Goal: Information Seeking & Learning: Find specific fact

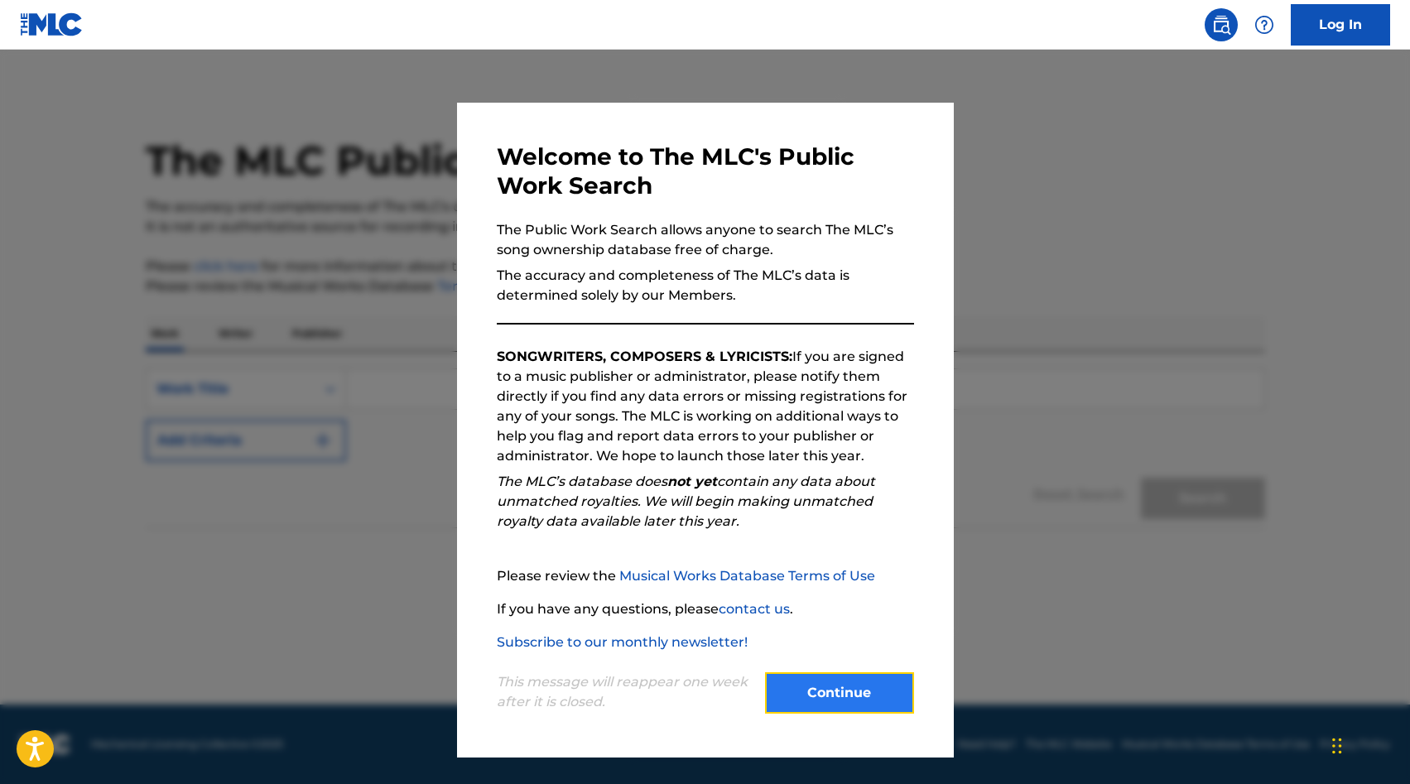
click at [840, 691] on button "Continue" at bounding box center [839, 692] width 149 height 41
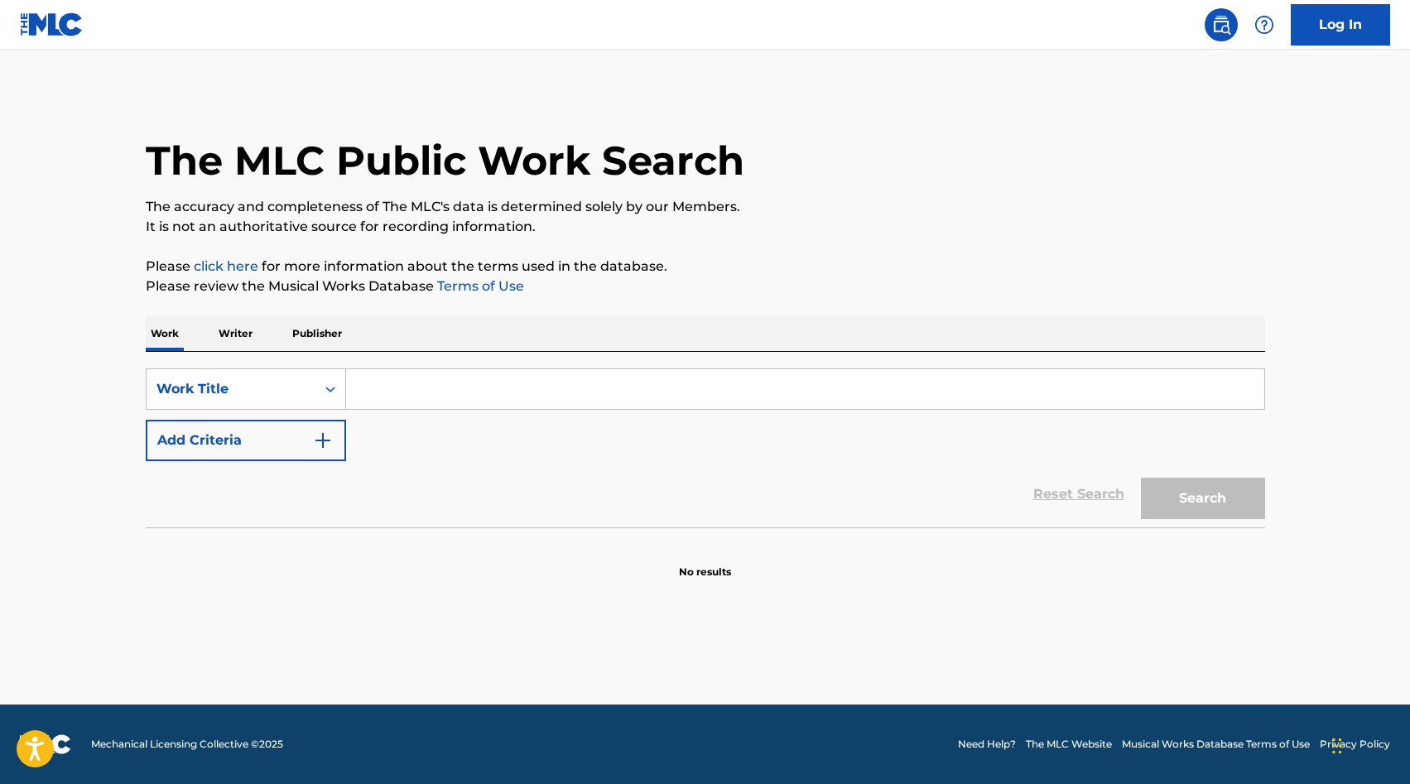
click at [379, 394] on input "Search Form" at bounding box center [805, 389] width 918 height 40
type input "When I was your man"
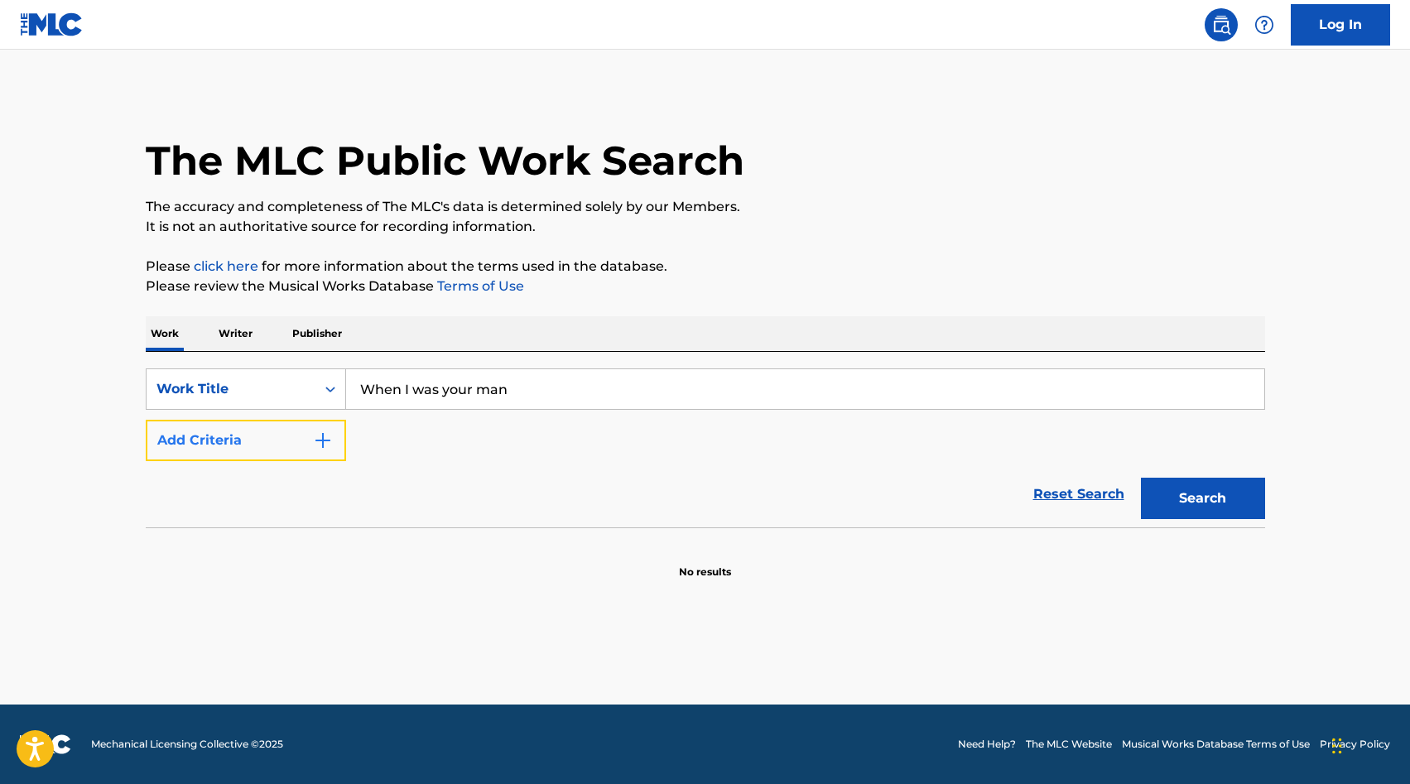
click at [286, 452] on button "Add Criteria" at bounding box center [246, 440] width 200 height 41
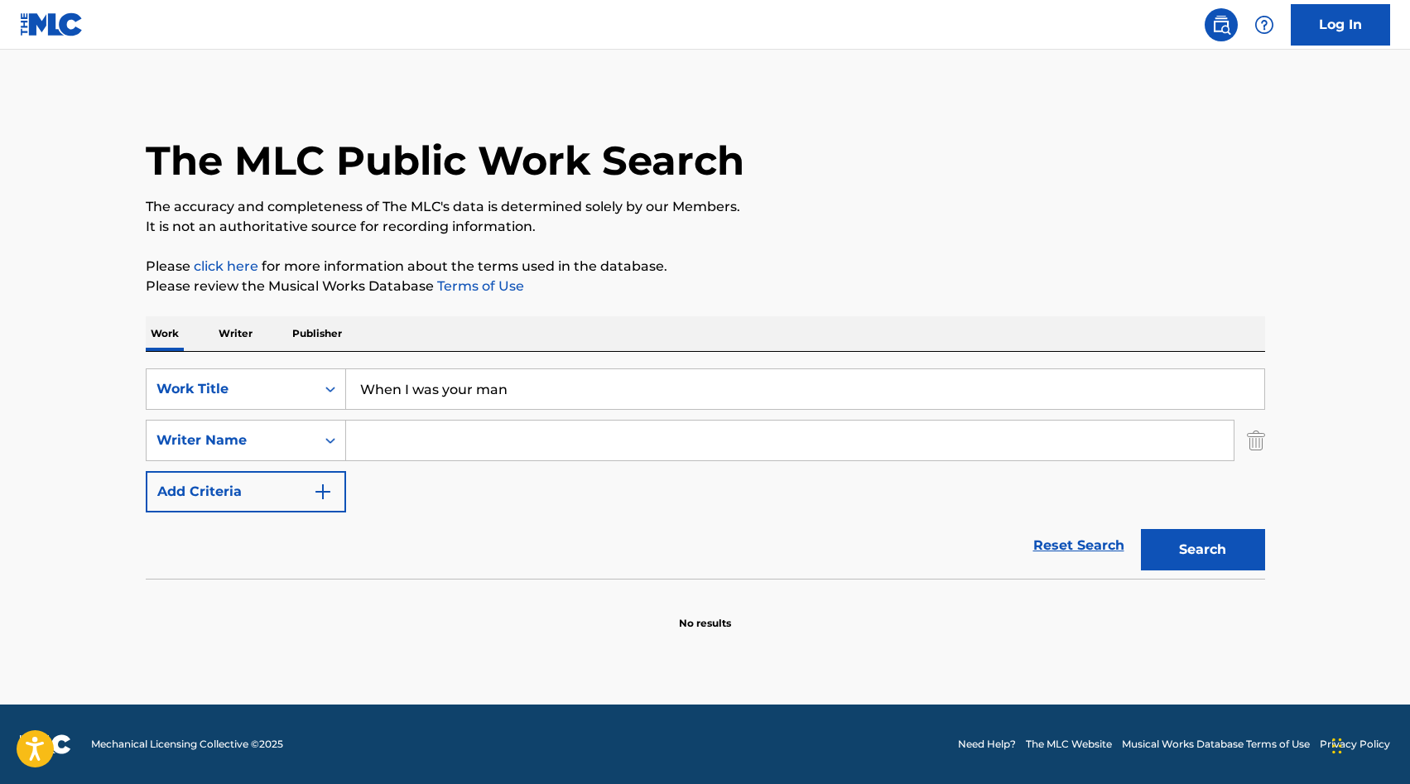
click at [456, 436] on input "Search Form" at bounding box center [790, 441] width 888 height 40
type input "[PERSON_NAME]"
click at [1141, 529] on button "Search" at bounding box center [1203, 549] width 124 height 41
click at [1203, 547] on button "Search" at bounding box center [1203, 549] width 124 height 41
click at [229, 450] on div "Writer Name" at bounding box center [231, 440] width 169 height 31
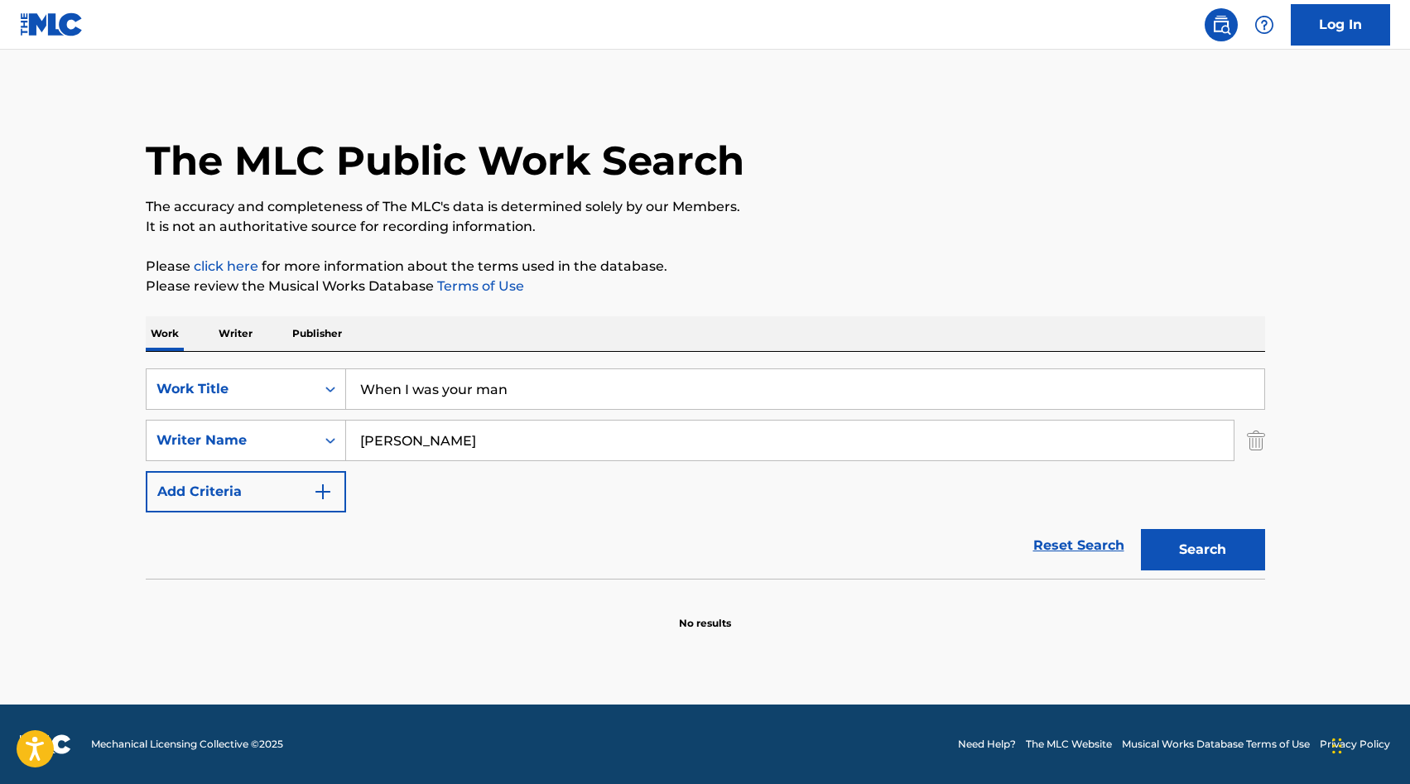
click at [433, 446] on input "[PERSON_NAME]" at bounding box center [790, 441] width 888 height 40
click at [1254, 450] on img "Search Form" at bounding box center [1256, 440] width 18 height 41
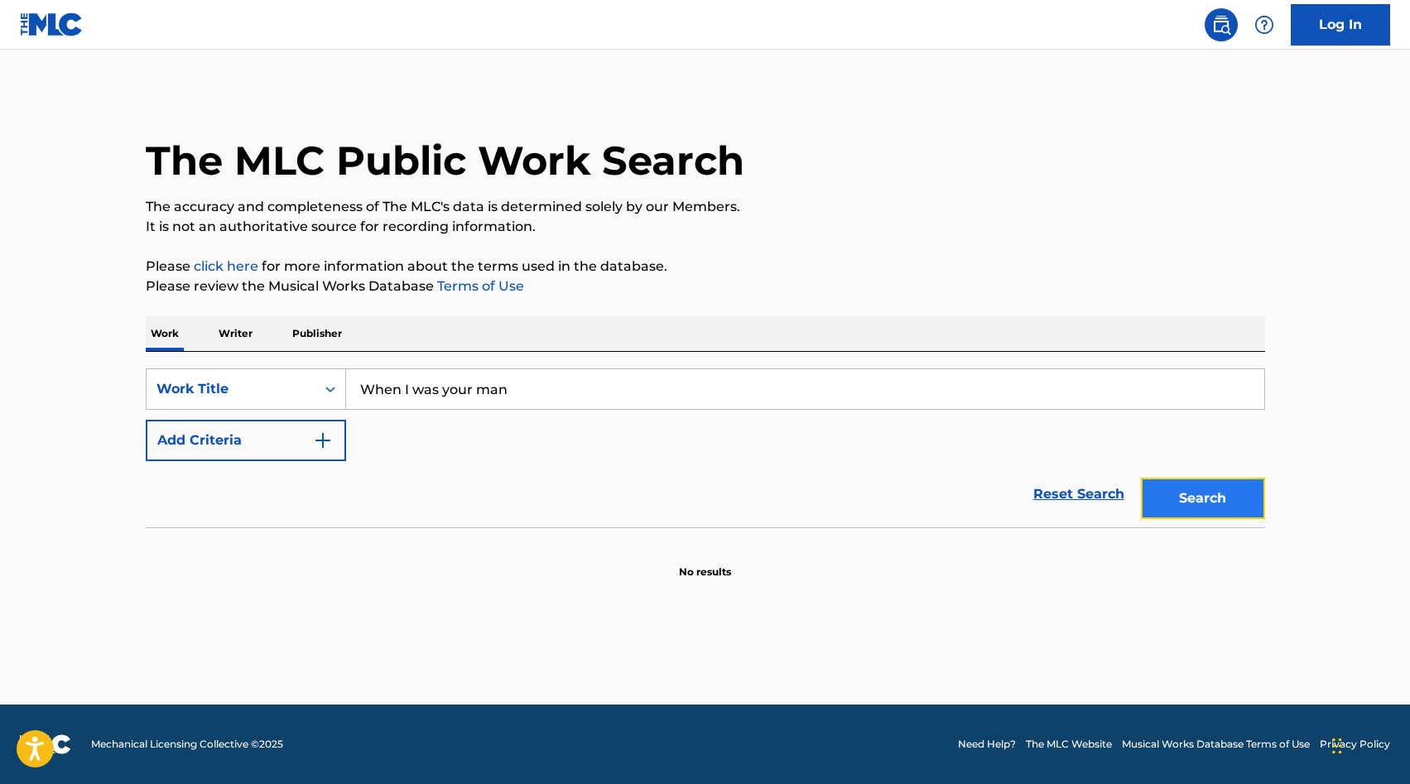
click at [1217, 508] on button "Search" at bounding box center [1203, 498] width 124 height 41
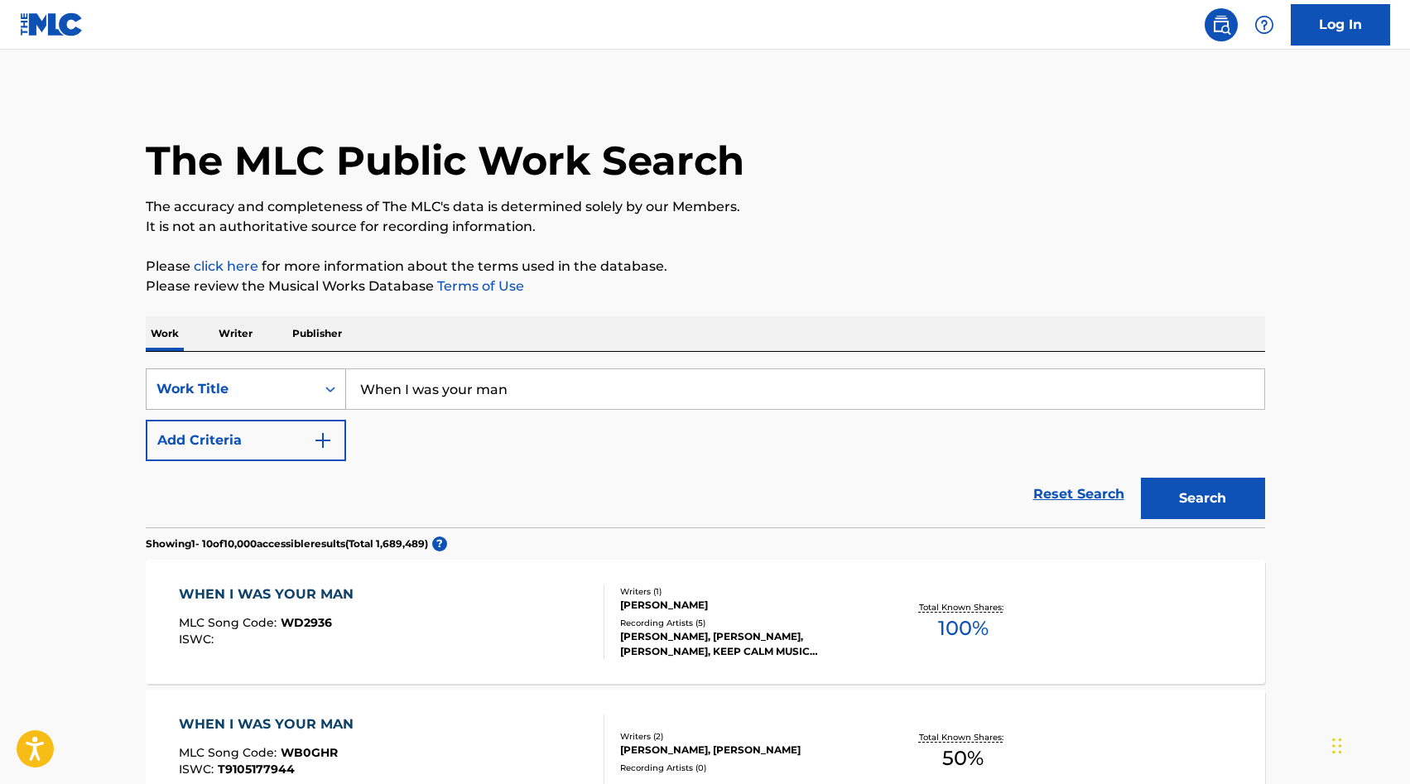
click at [257, 385] on div "Work Title" at bounding box center [230, 389] width 149 height 20
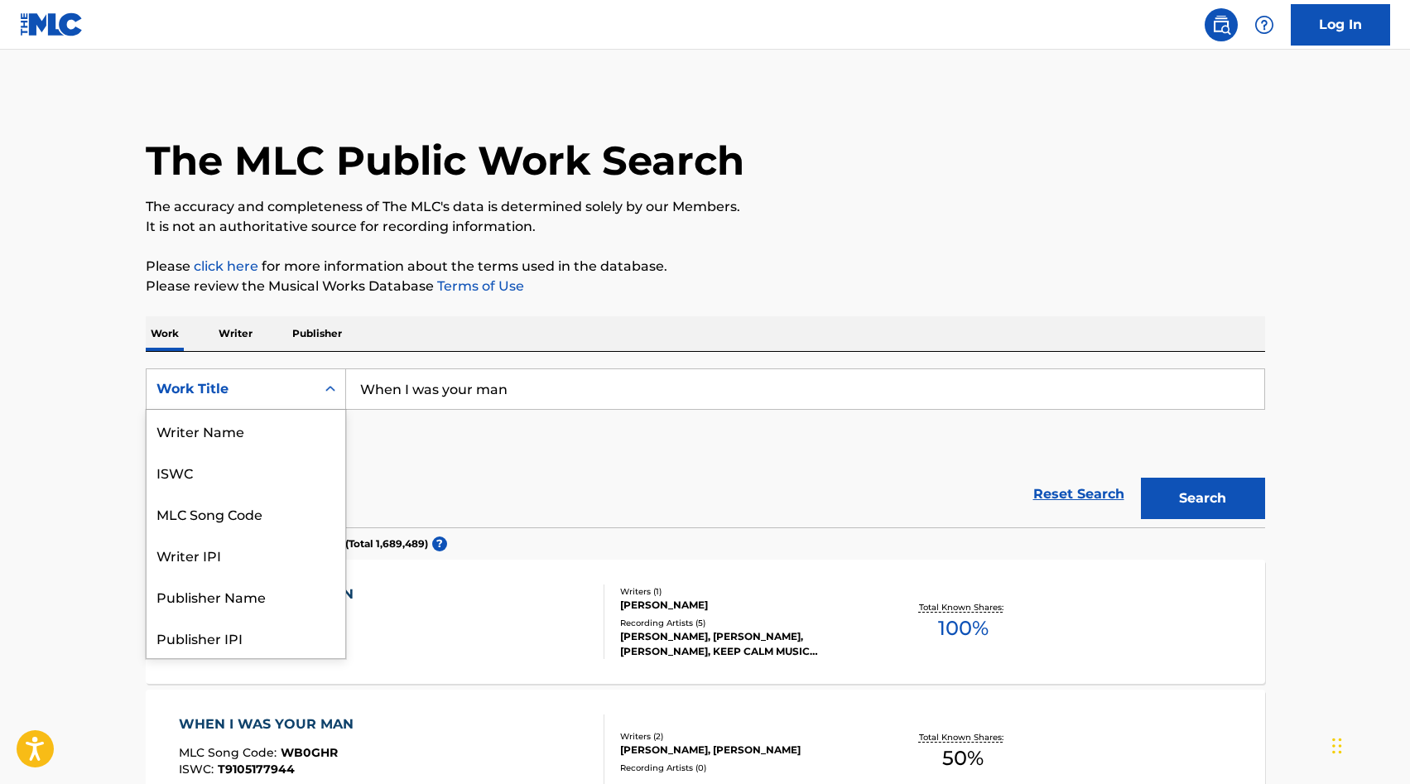
scroll to position [83, 0]
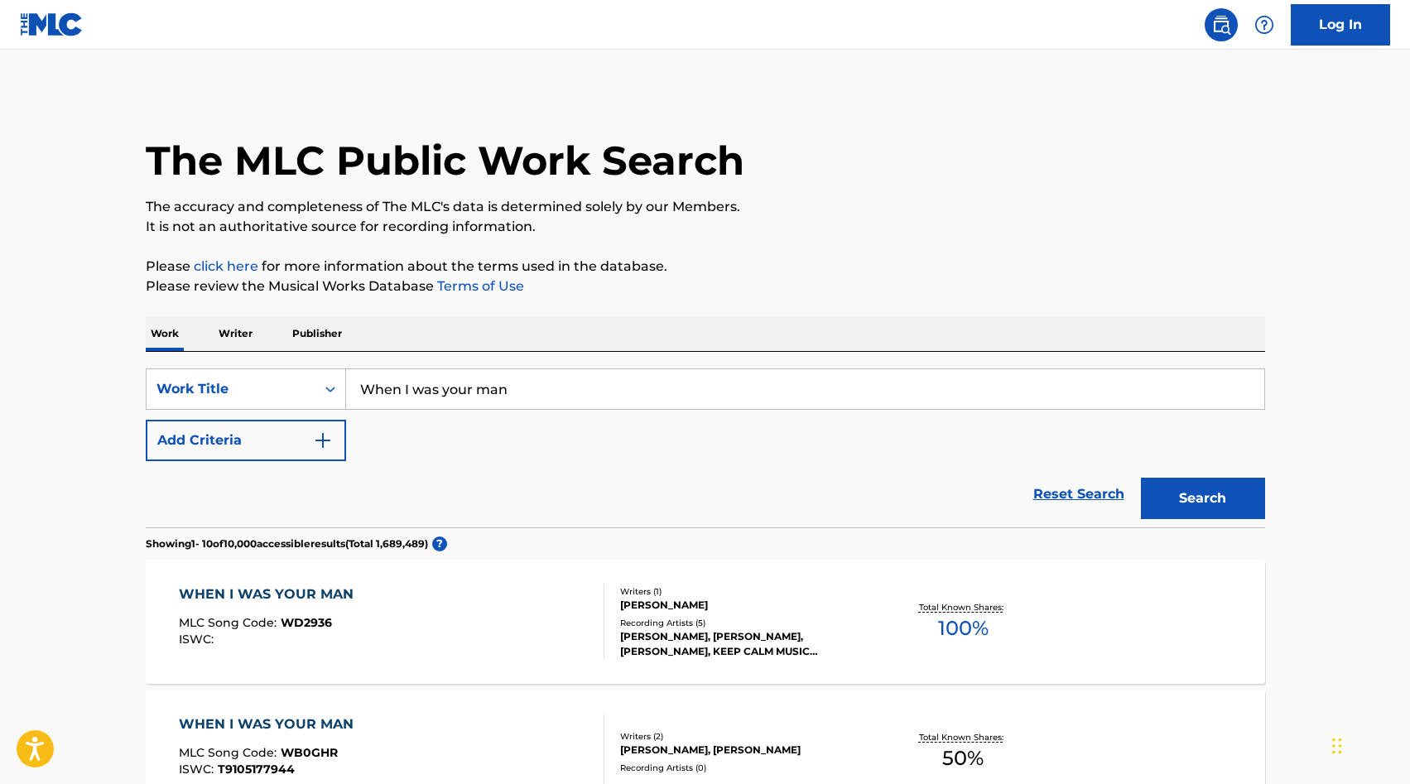
click at [257, 385] on div "Work Title" at bounding box center [230, 389] width 149 height 20
click at [267, 440] on button "Add Criteria" at bounding box center [246, 440] width 200 height 41
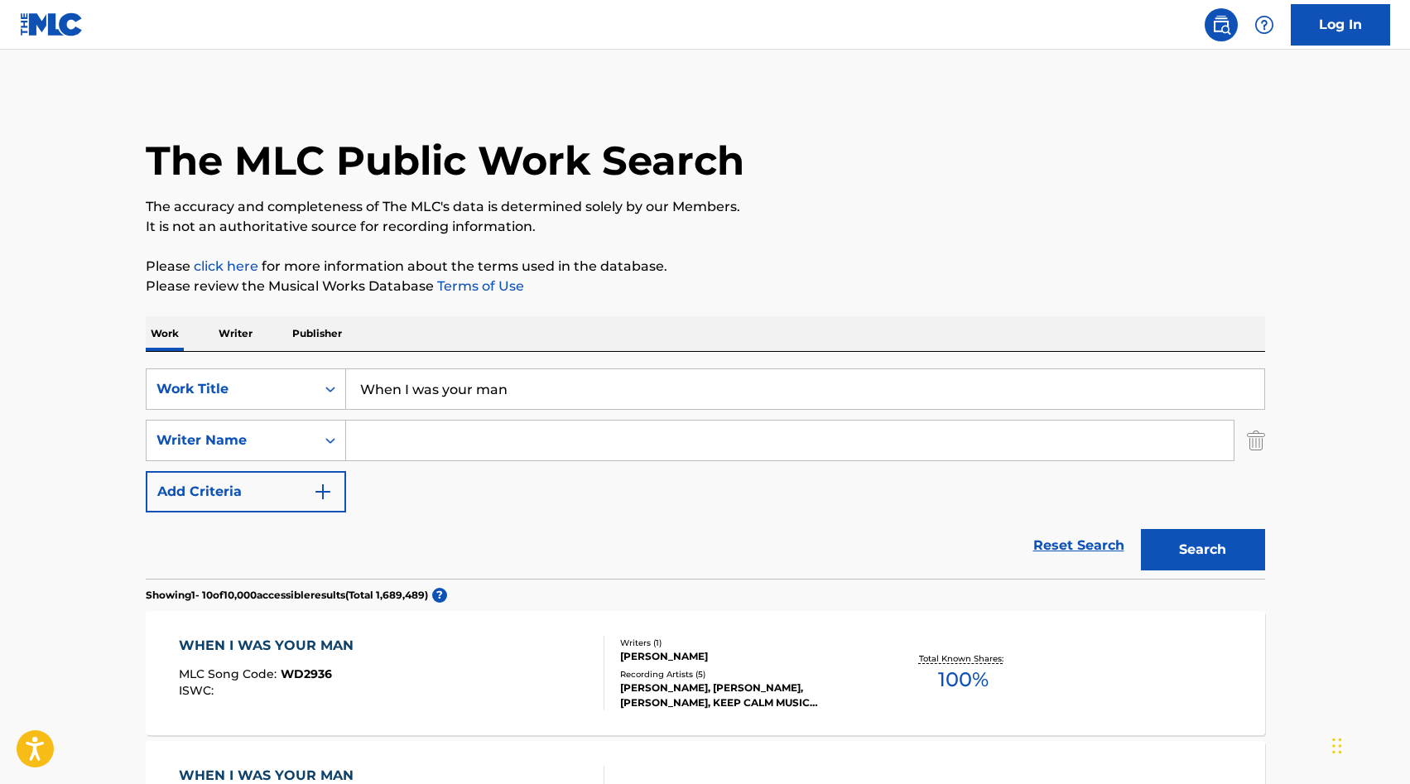
click at [450, 445] on input "Search Form" at bounding box center [790, 441] width 888 height 40
click at [1220, 559] on button "Search" at bounding box center [1203, 549] width 124 height 41
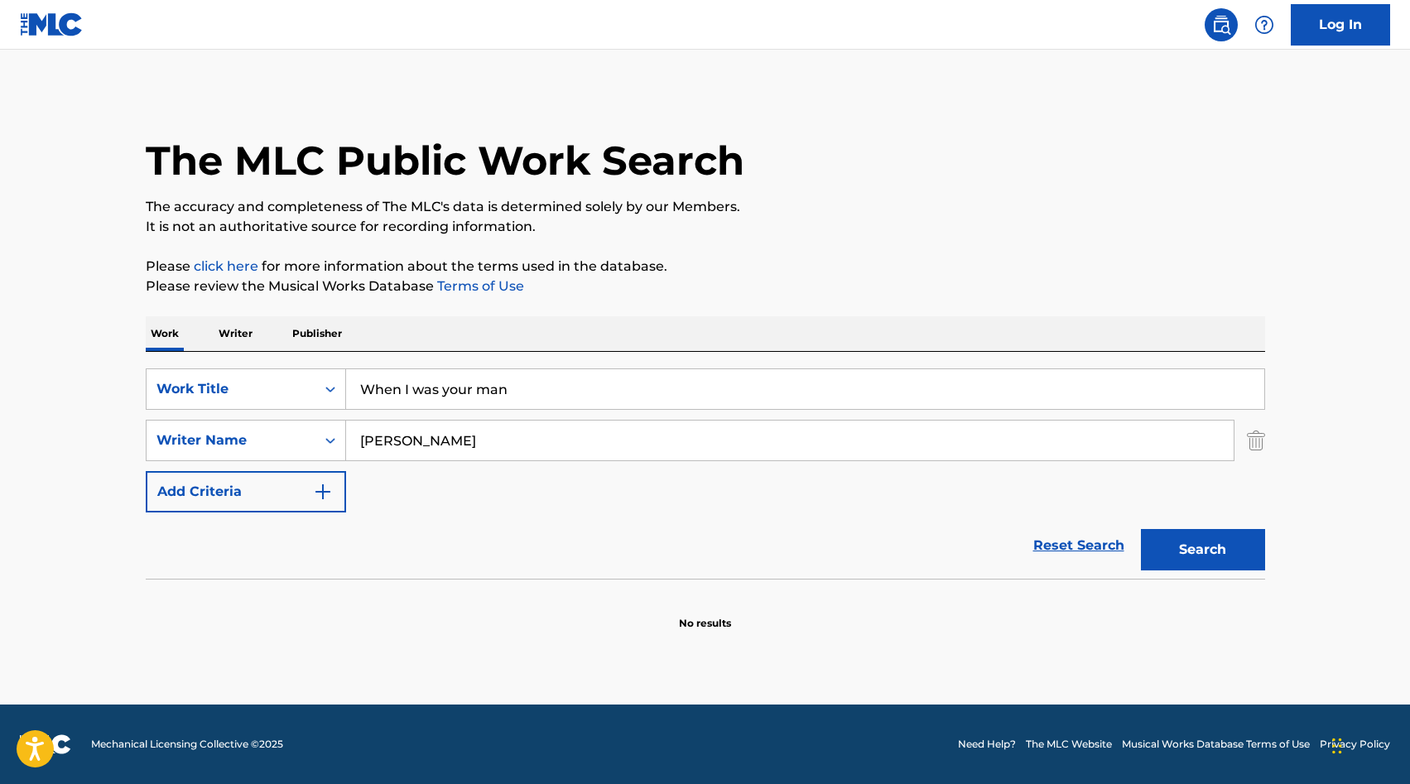
click at [434, 392] on input "When I was your man" at bounding box center [805, 389] width 918 height 40
click at [575, 430] on input "[PERSON_NAME]" at bounding box center [790, 441] width 888 height 40
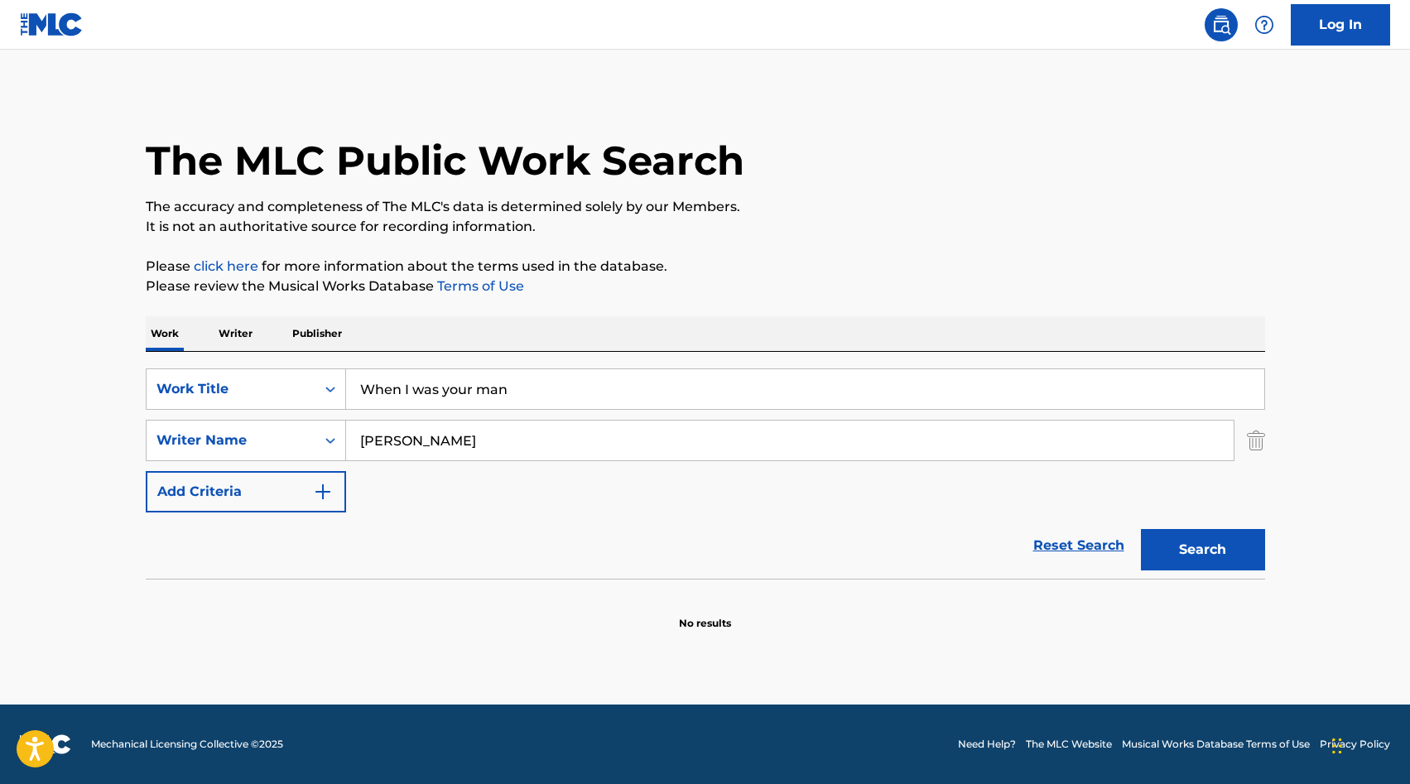
click at [575, 430] on input "[PERSON_NAME]" at bounding box center [790, 441] width 888 height 40
type input "[PERSON_NAME]"
click at [1141, 529] on button "Search" at bounding box center [1203, 549] width 124 height 41
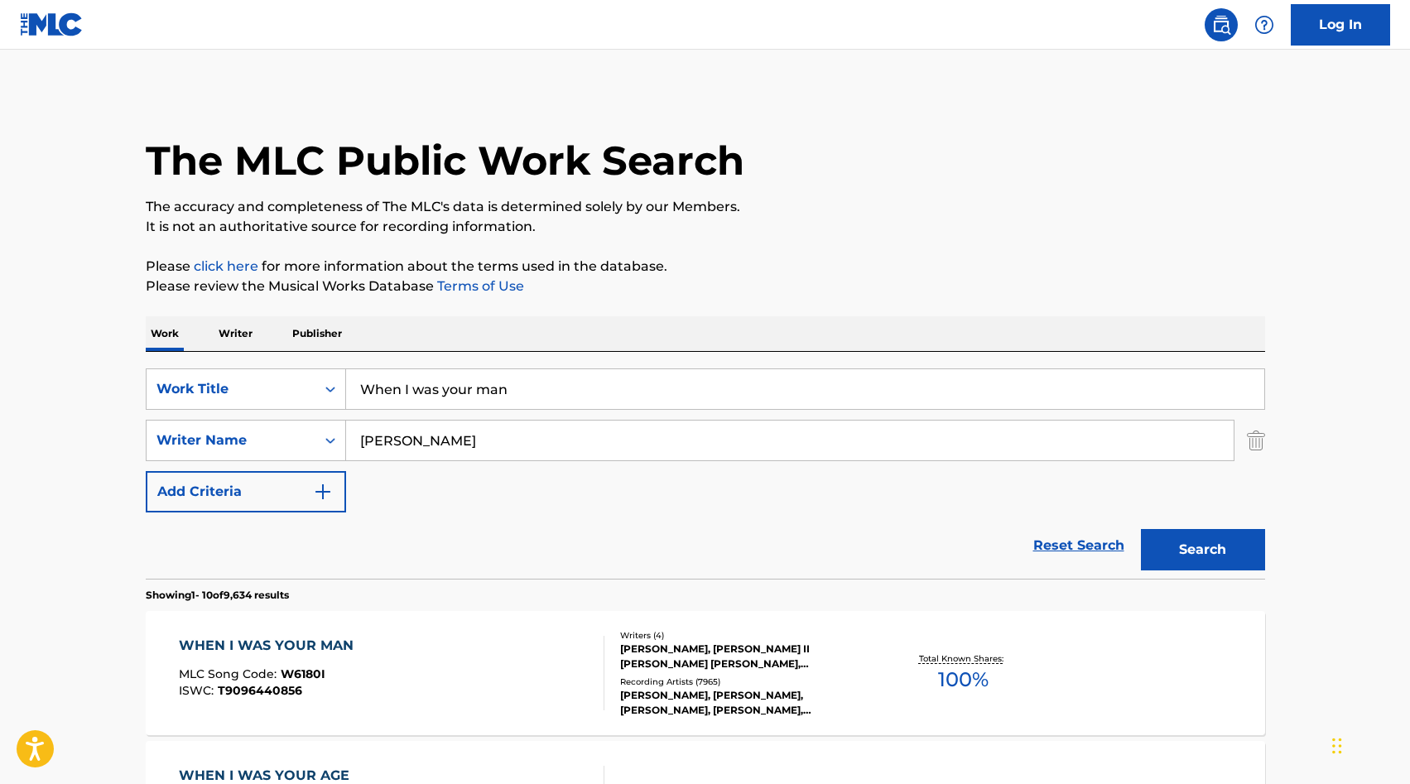
click at [237, 645] on div "WHEN I WAS YOUR MAN" at bounding box center [270, 646] width 183 height 20
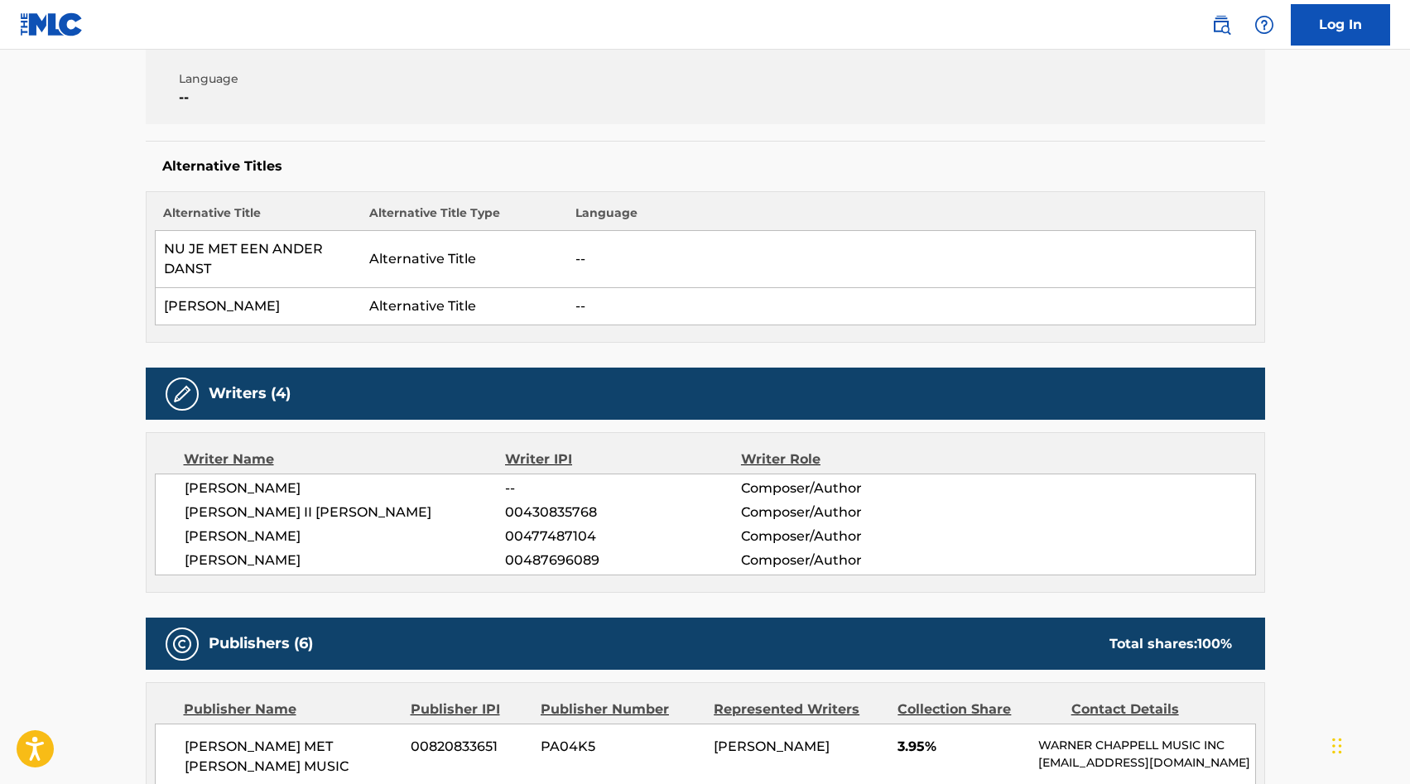
scroll to position [360, 0]
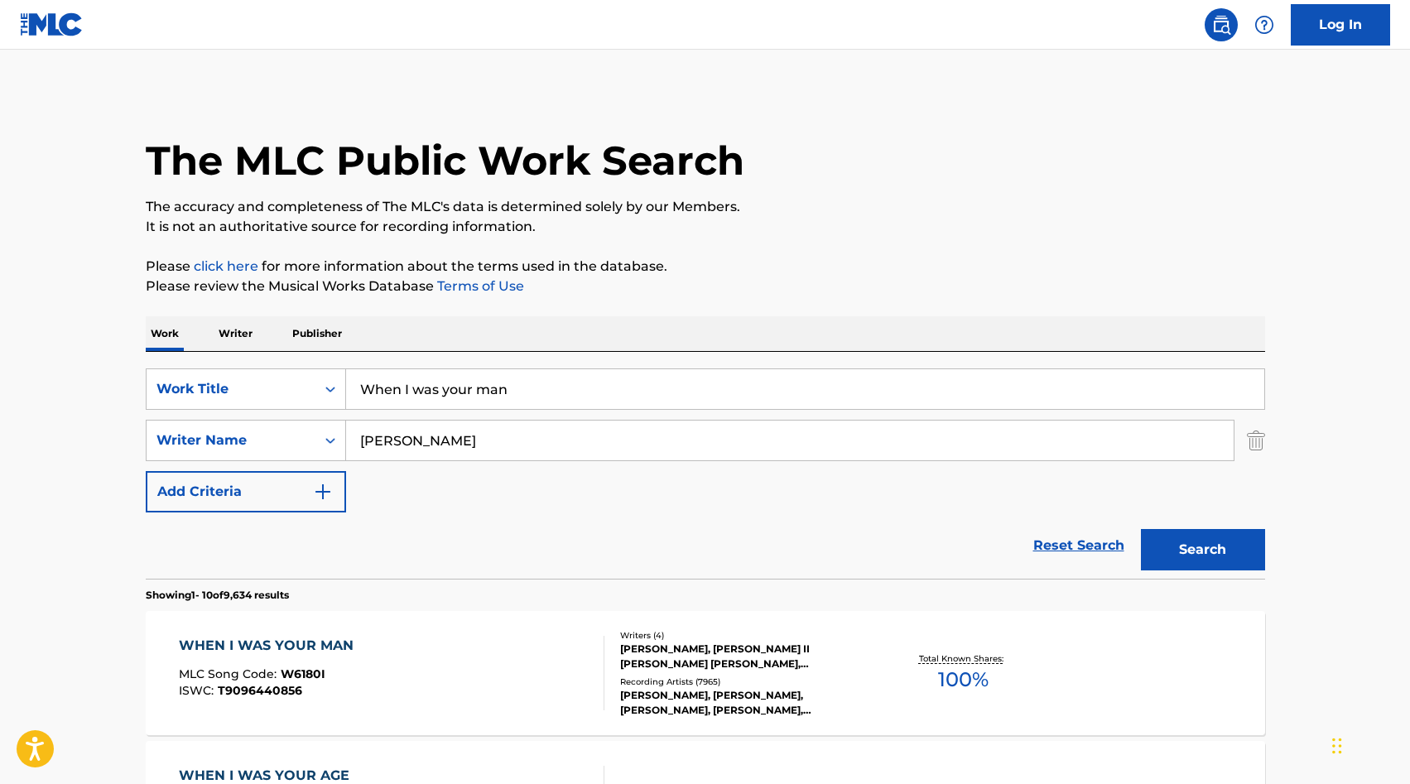
click at [426, 449] on input "[PERSON_NAME]" at bounding box center [790, 441] width 888 height 40
paste input "[PERSON_NAME]"
type input "[PERSON_NAME]"
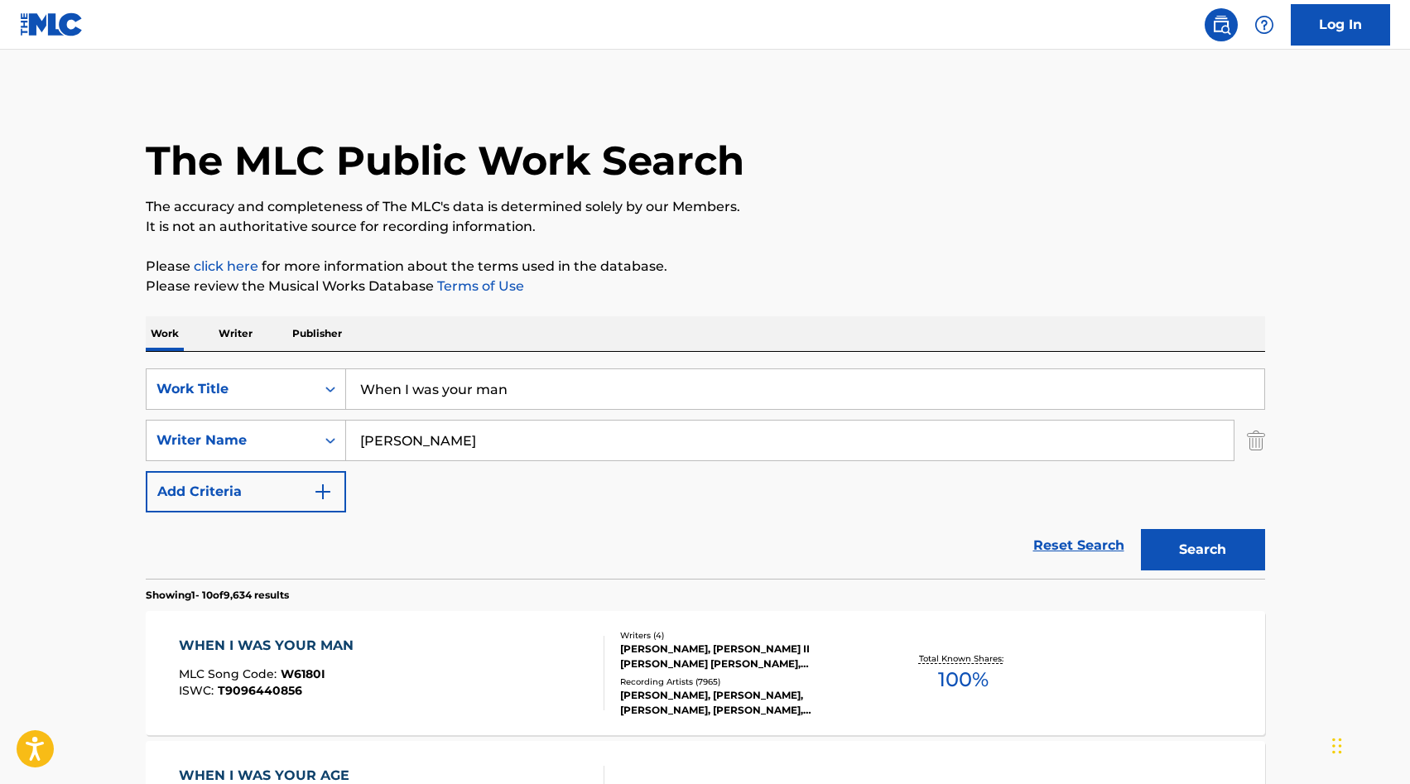
click at [1141, 529] on button "Search" at bounding box center [1203, 549] width 124 height 41
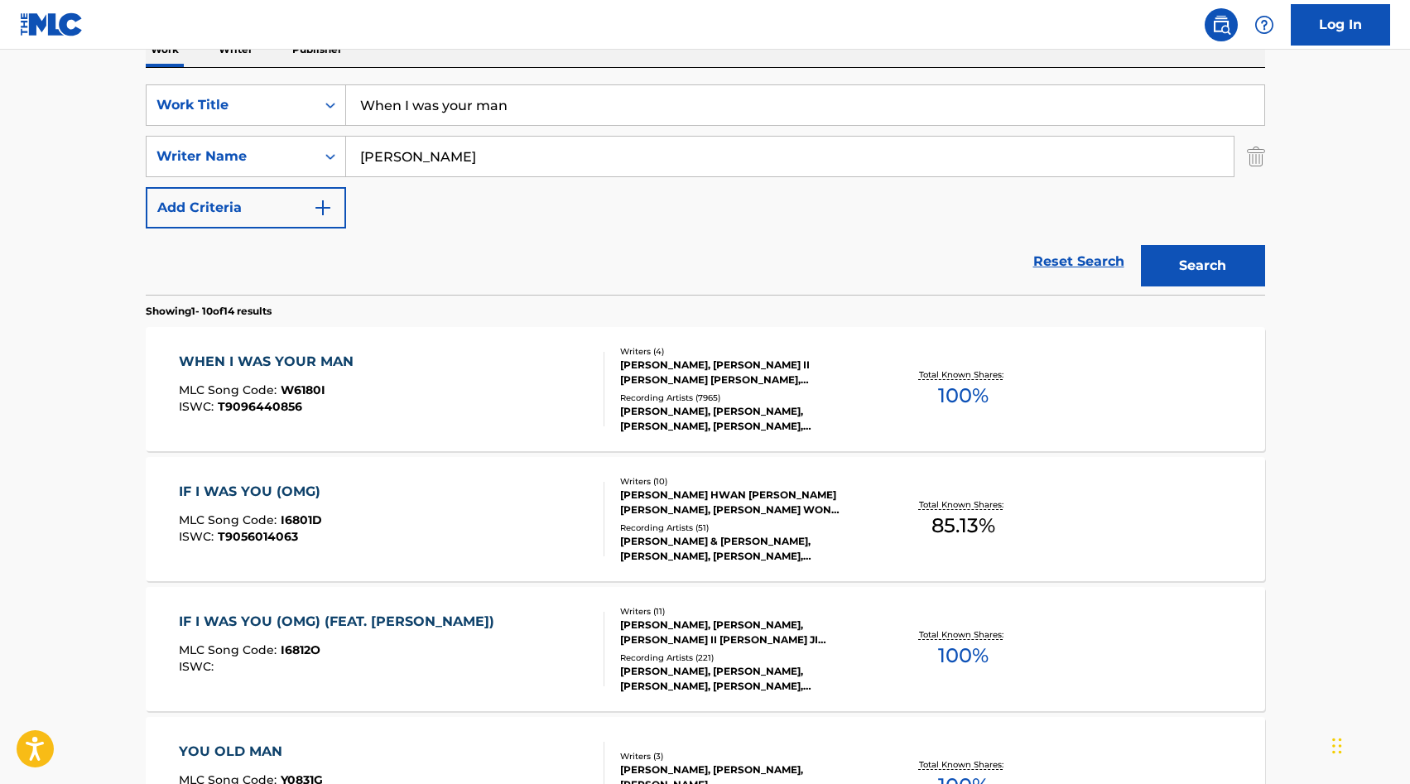
scroll to position [286, 0]
click at [266, 356] on div "WHEN I WAS YOUR MAN" at bounding box center [270, 360] width 183 height 20
